Goal: Information Seeking & Learning: Learn about a topic

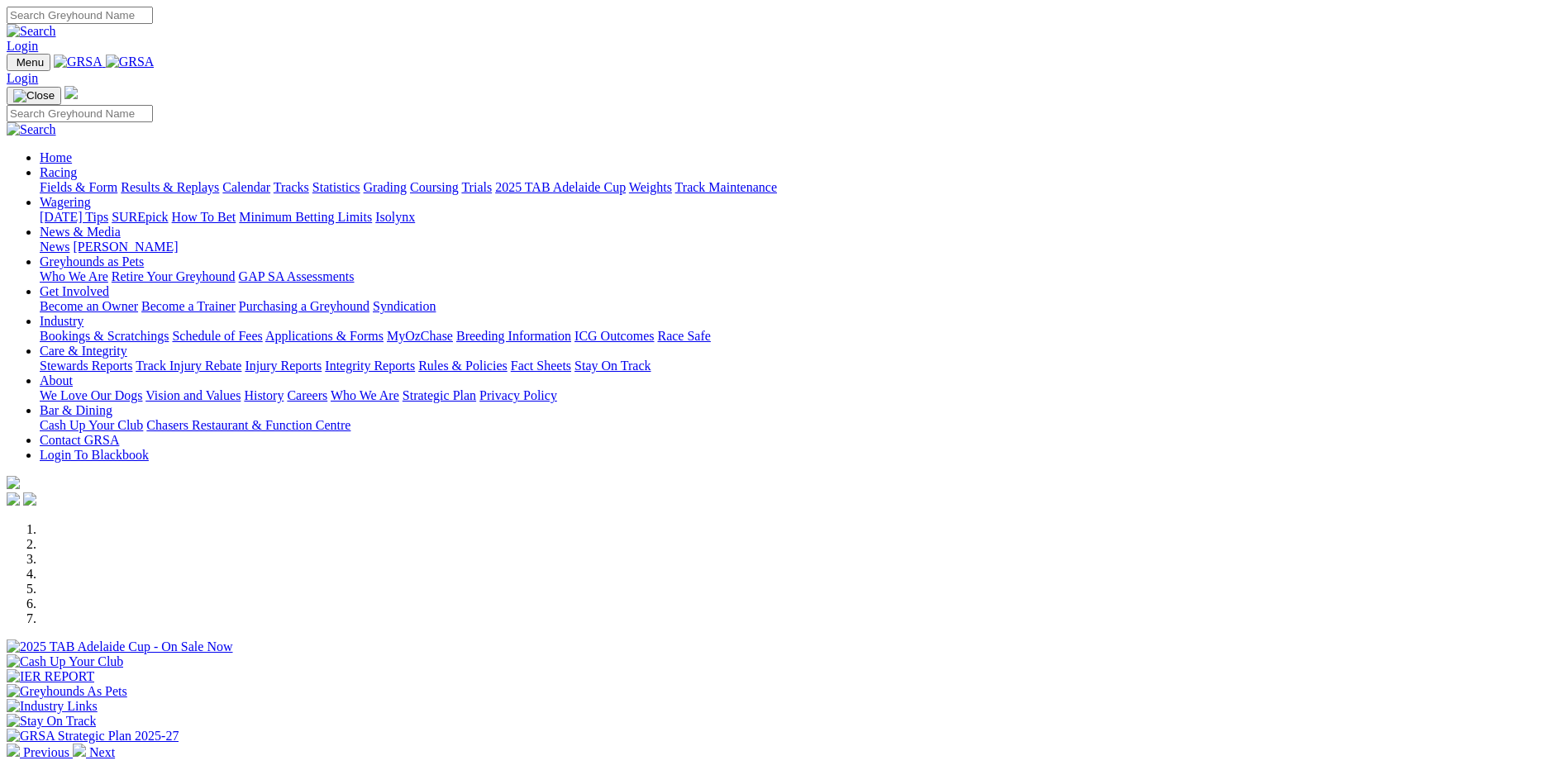
scroll to position [521, 0]
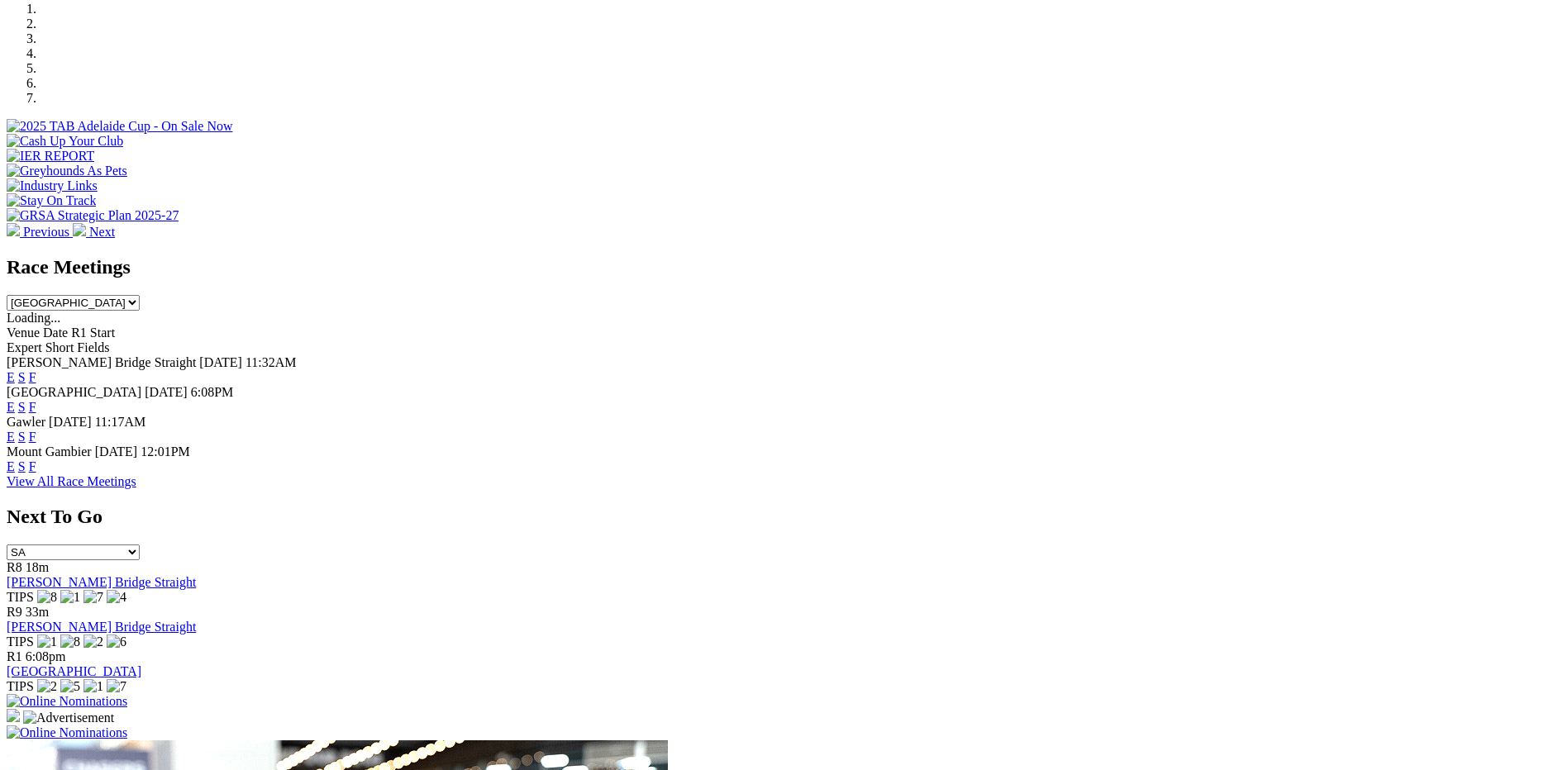
click at [37, 459] on link "F" at bounding box center [32, 466] width 7 height 14
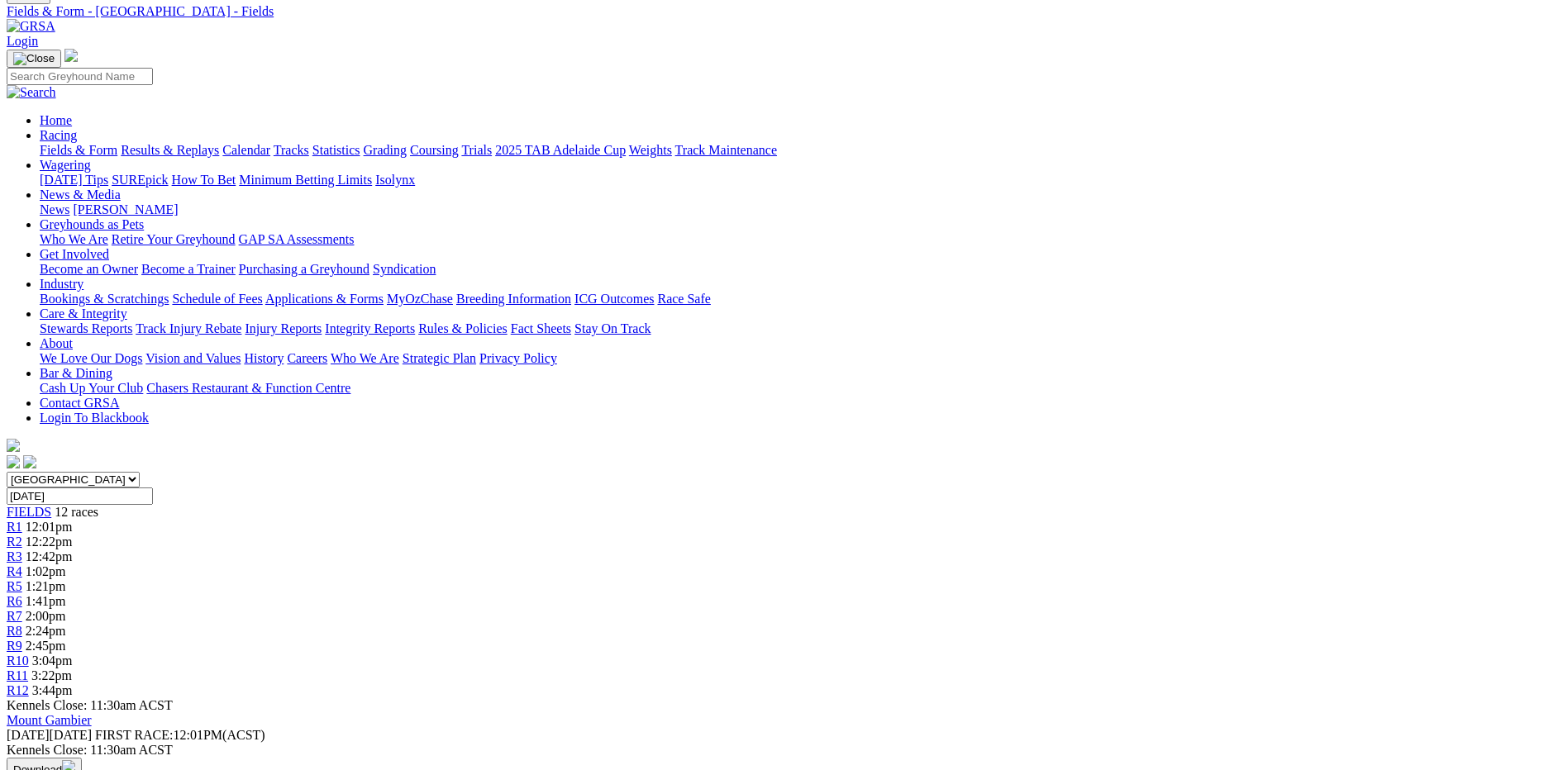
scroll to position [83, 0]
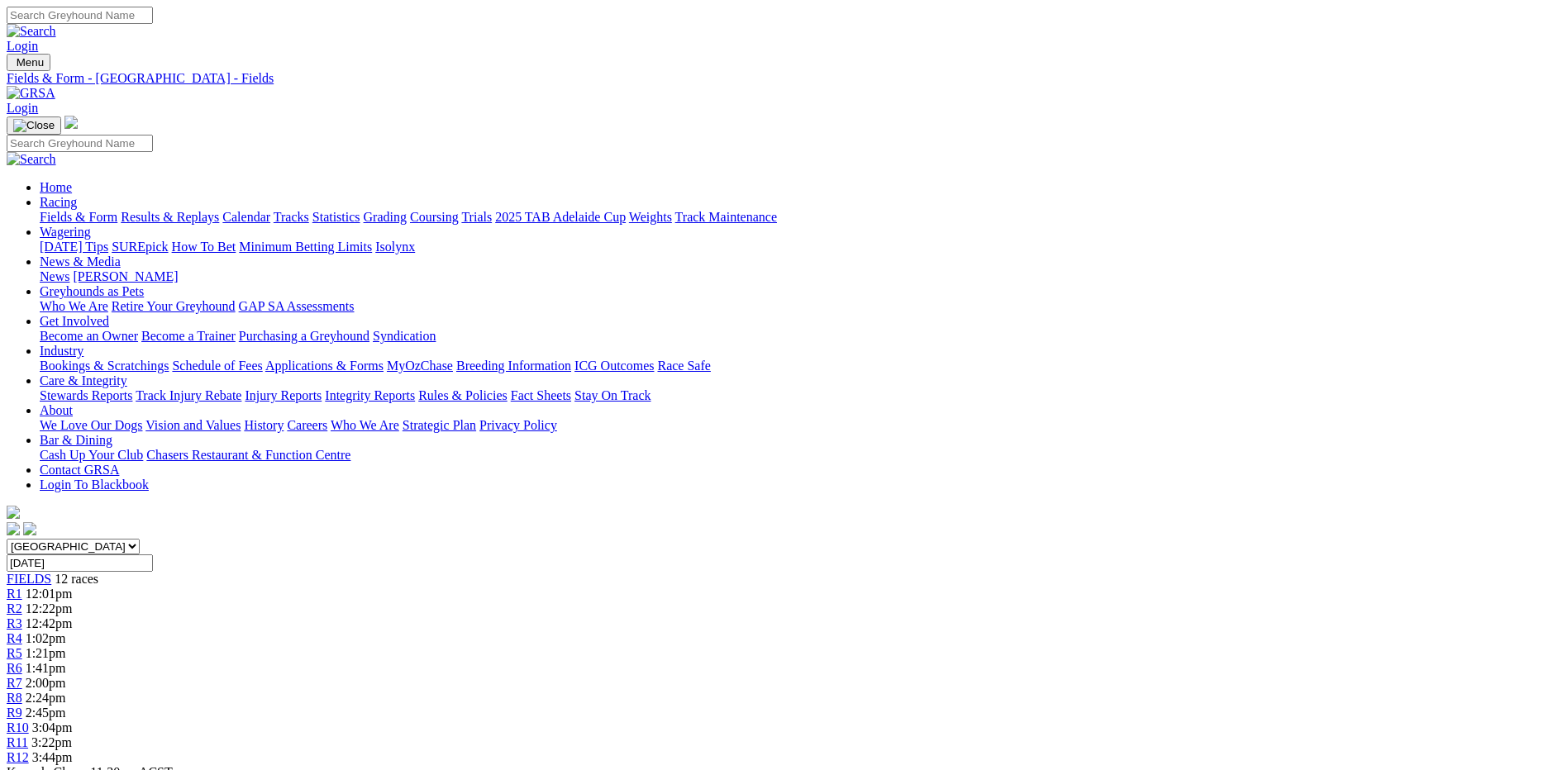
click at [415, 389] on link "Integrity Reports" at bounding box center [369, 396] width 90 height 14
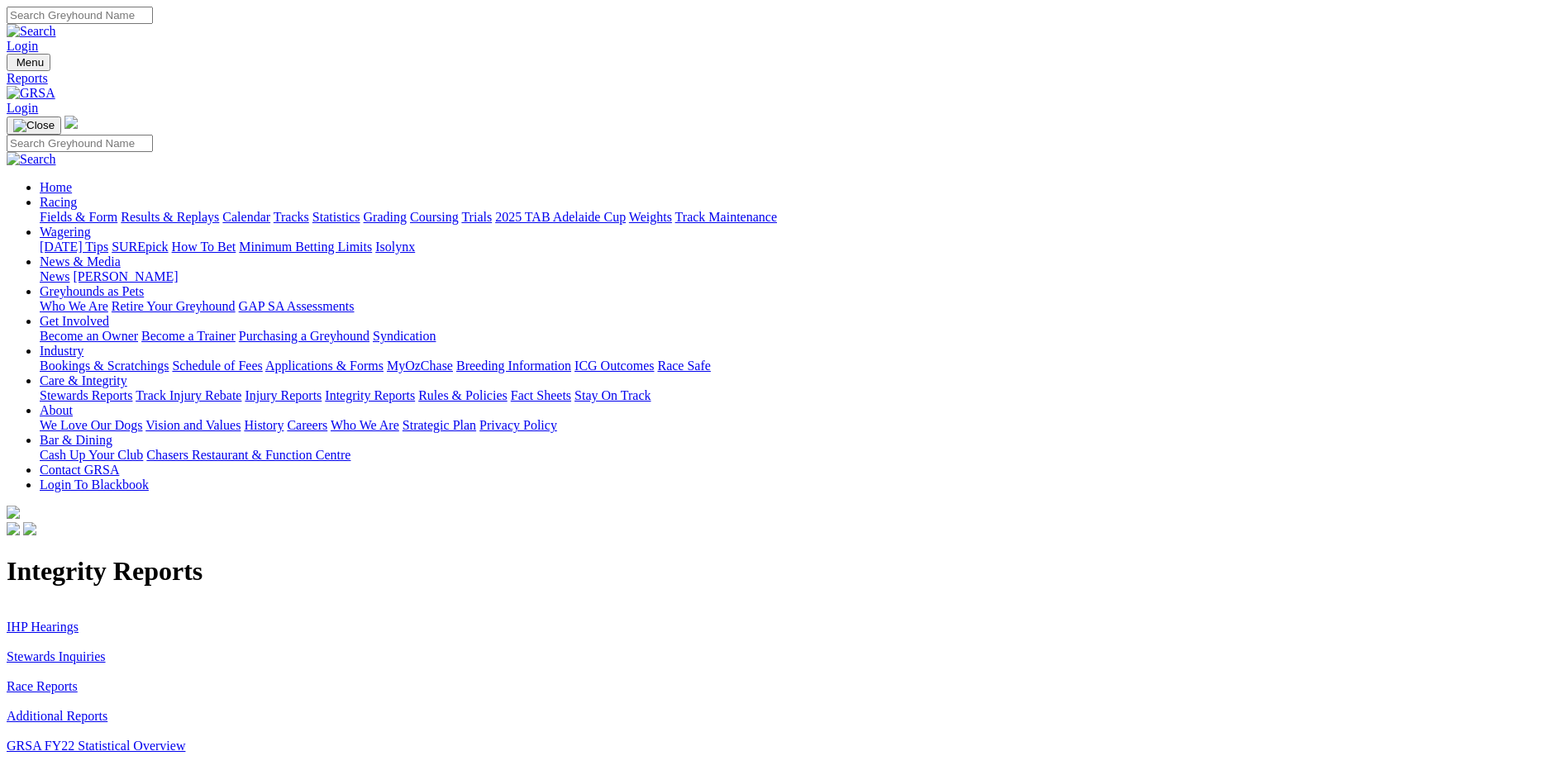
click at [105, 649] on link "Stewards Inquiries" at bounding box center [55, 657] width 99 height 14
click at [79, 620] on link "IHP Hearings" at bounding box center [42, 627] width 71 height 14
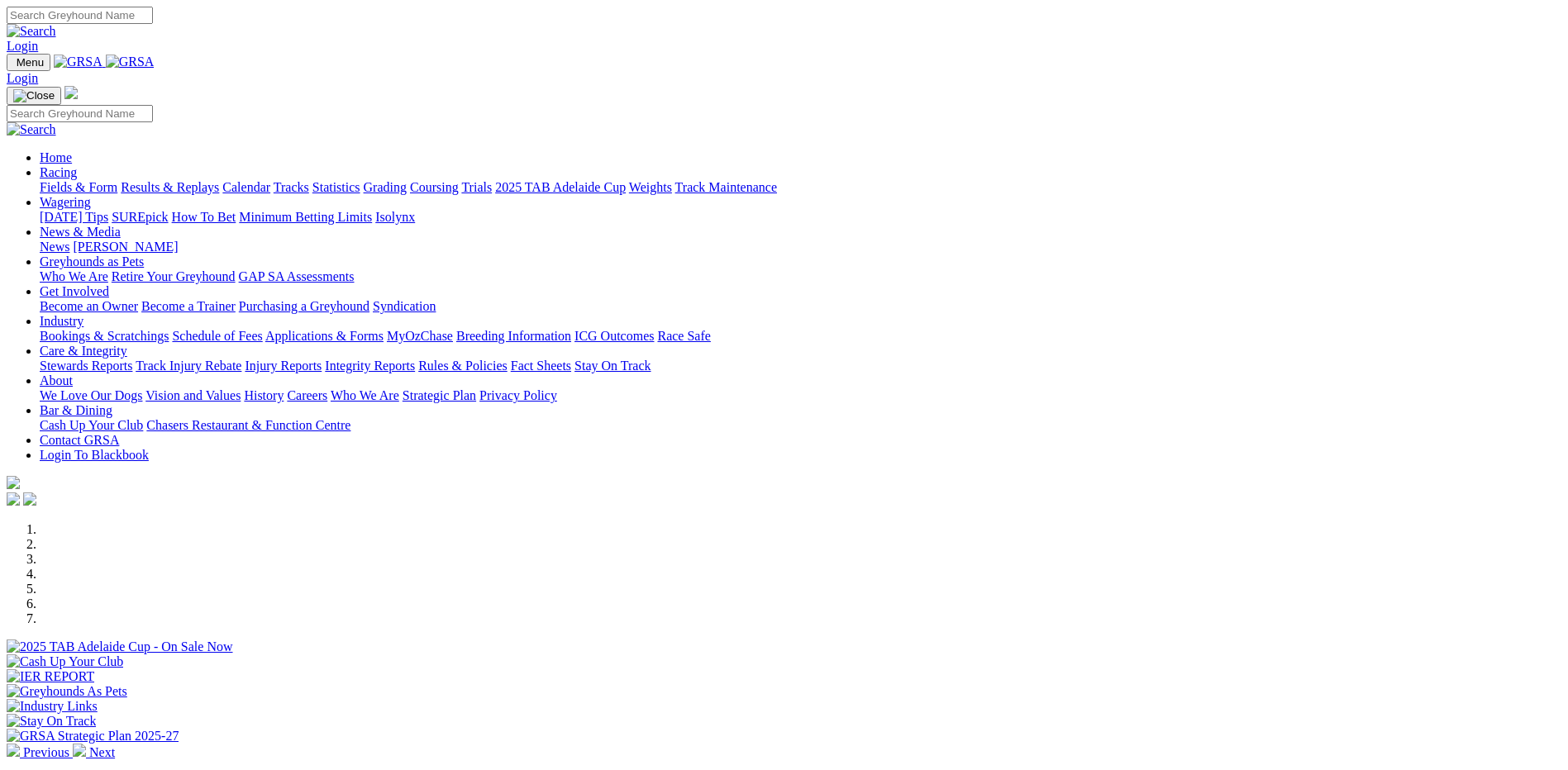
scroll to position [515, 0]
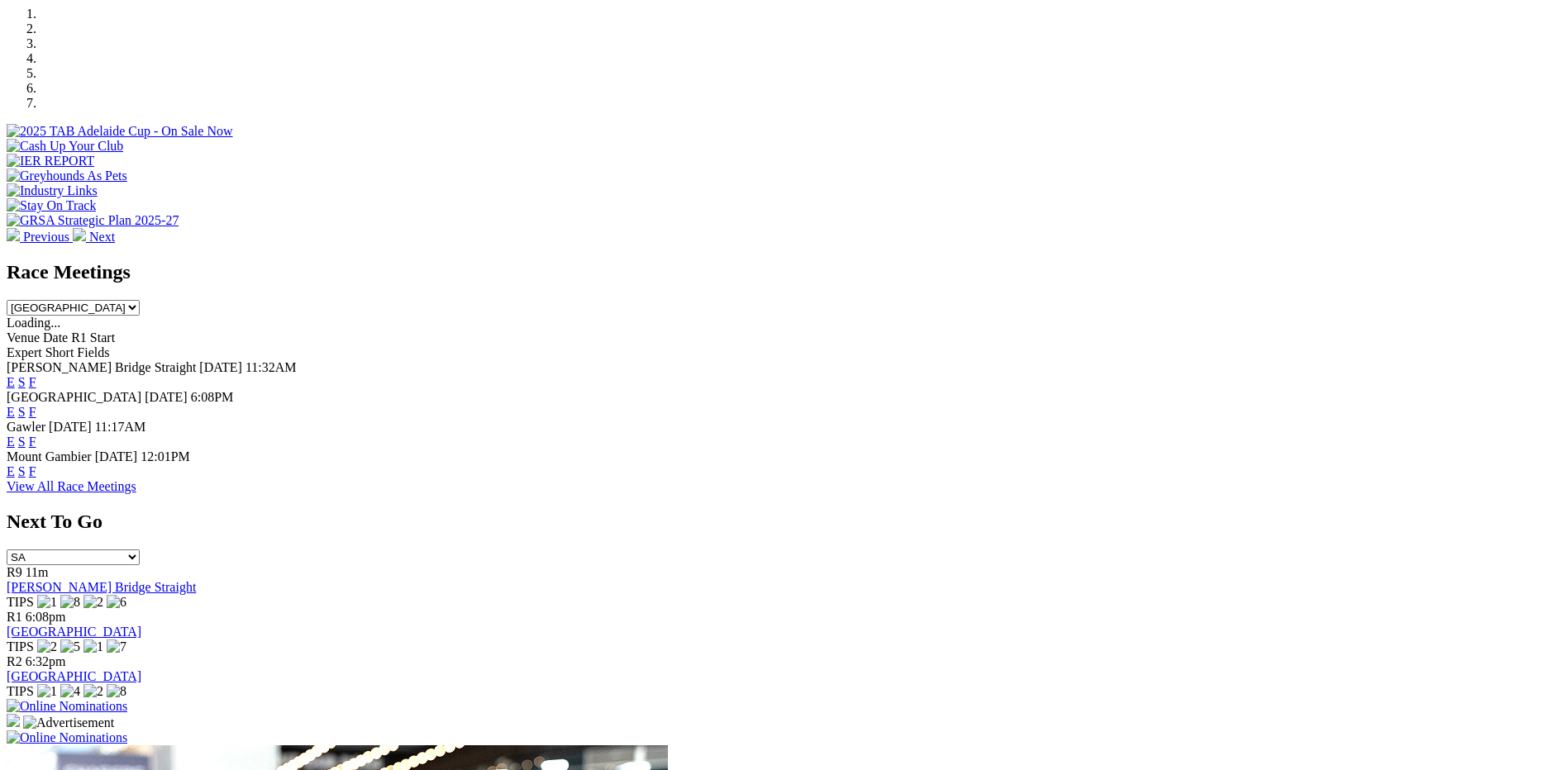
click at [137, 483] on link "View All Race Meetings" at bounding box center [71, 486] width 130 height 14
